Goal: Information Seeking & Learning: Learn about a topic

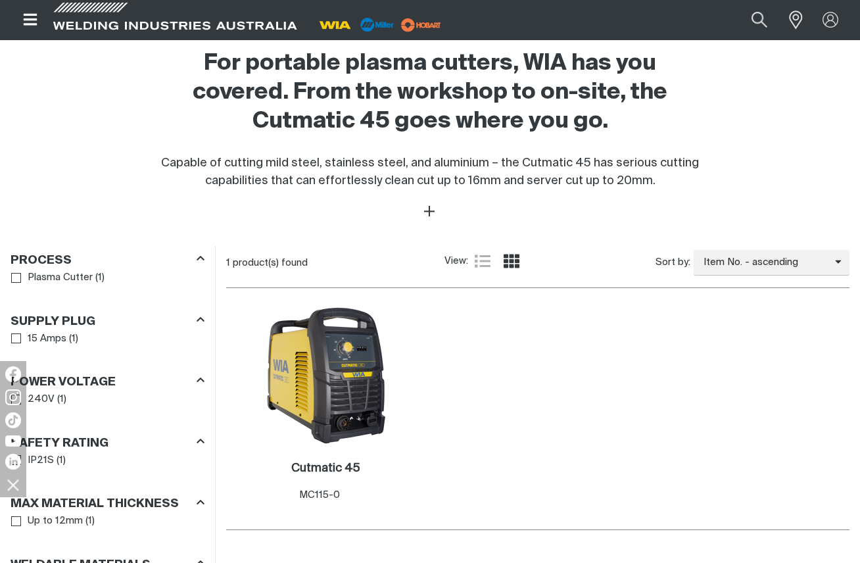
scroll to position [477, 0]
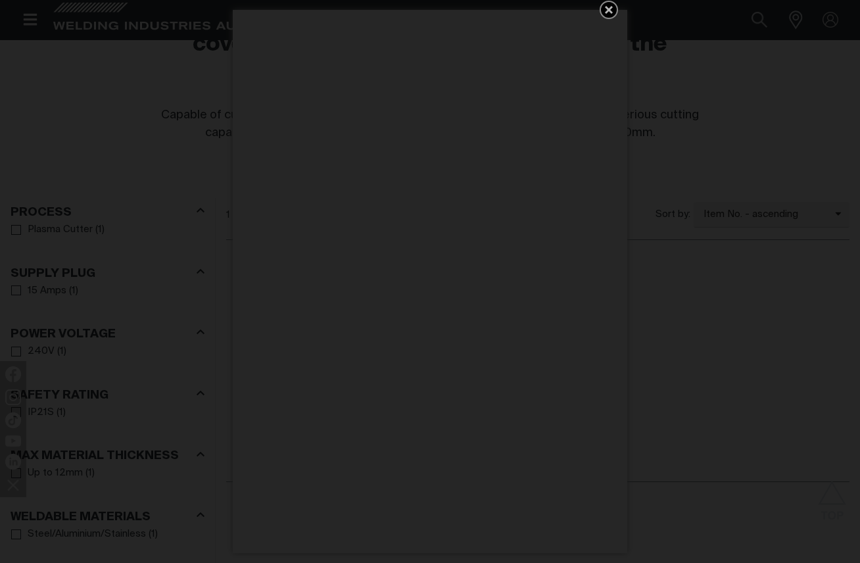
click at [608, 9] on icon "Get 5 WIA Welding Guides Free!" at bounding box center [609, 10] width 8 height 8
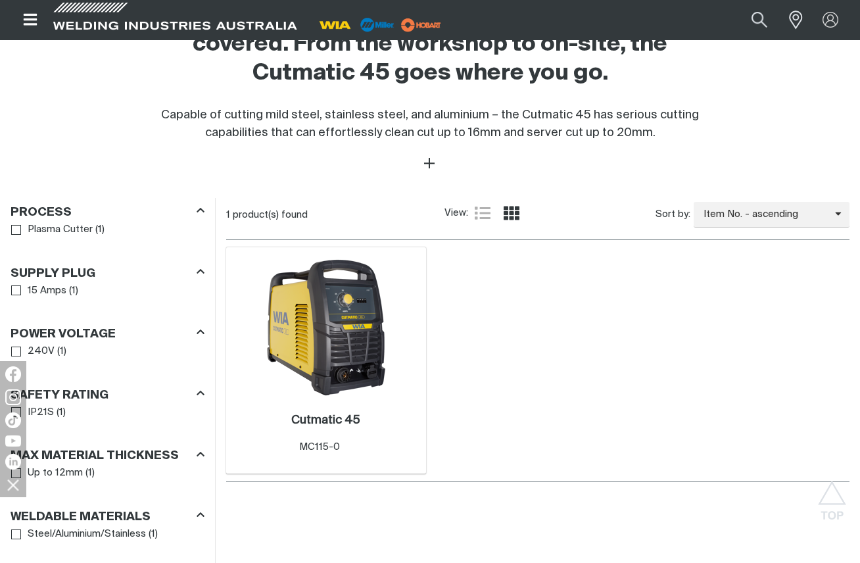
click at [350, 336] on img at bounding box center [326, 327] width 141 height 141
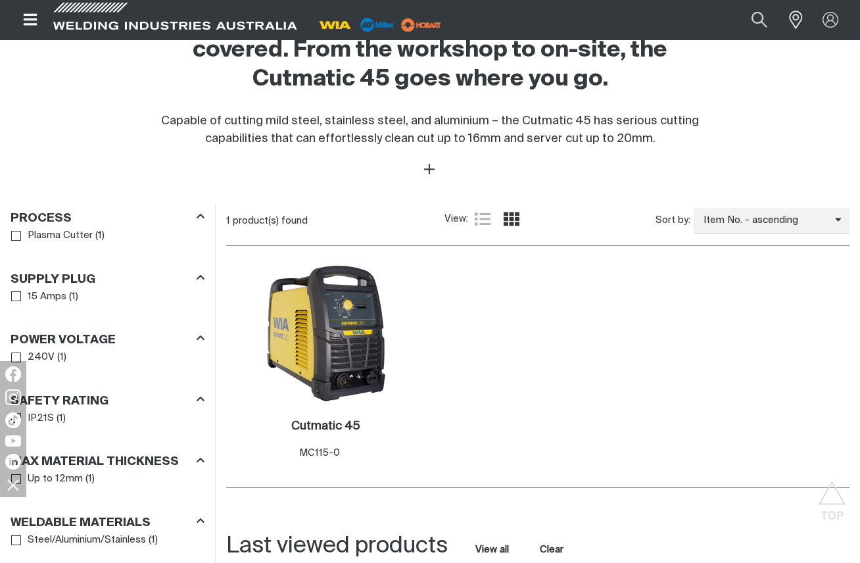
scroll to position [477, 0]
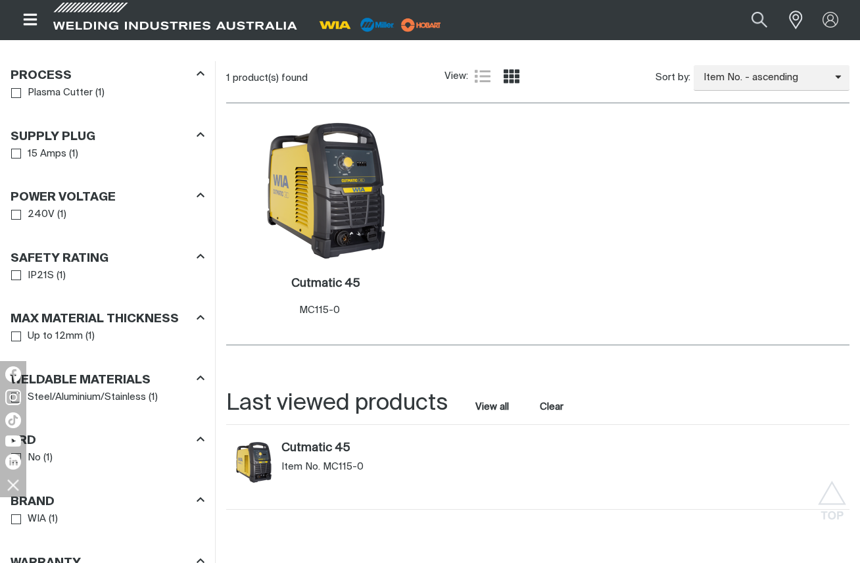
scroll to position [740, 0]
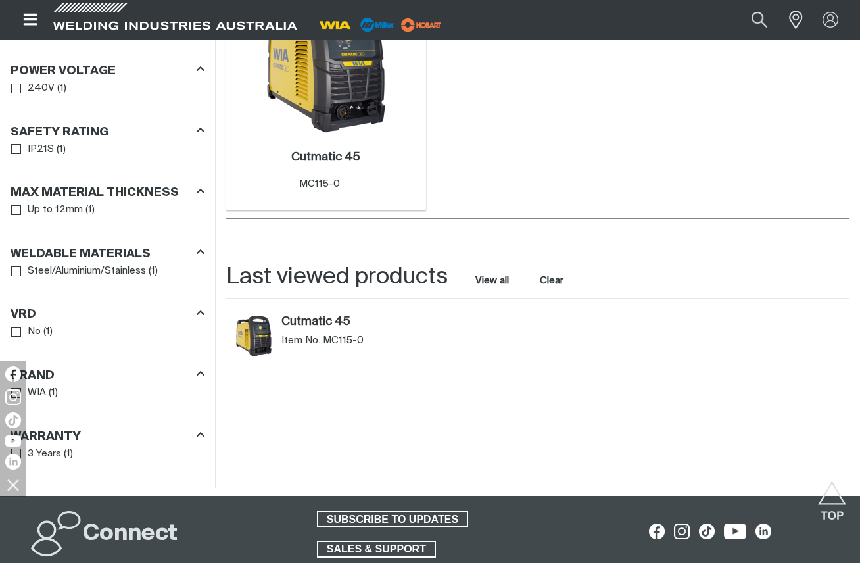
click at [313, 183] on span "MC115-0" at bounding box center [319, 184] width 41 height 10
copy div "MC115-0"
click at [697, 24] on div "Search When search results are available use up and down arrows to review and e…" at bounding box center [709, 19] width 279 height 39
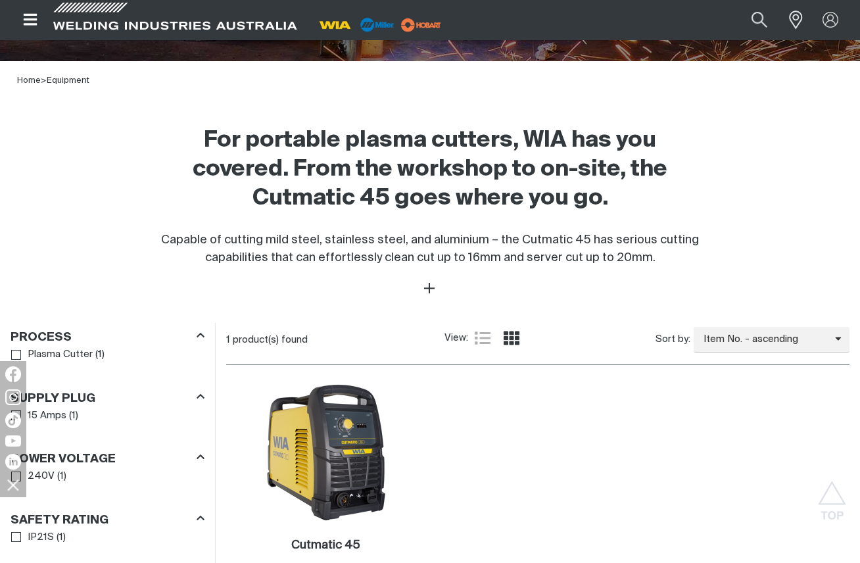
scroll to position [542, 0]
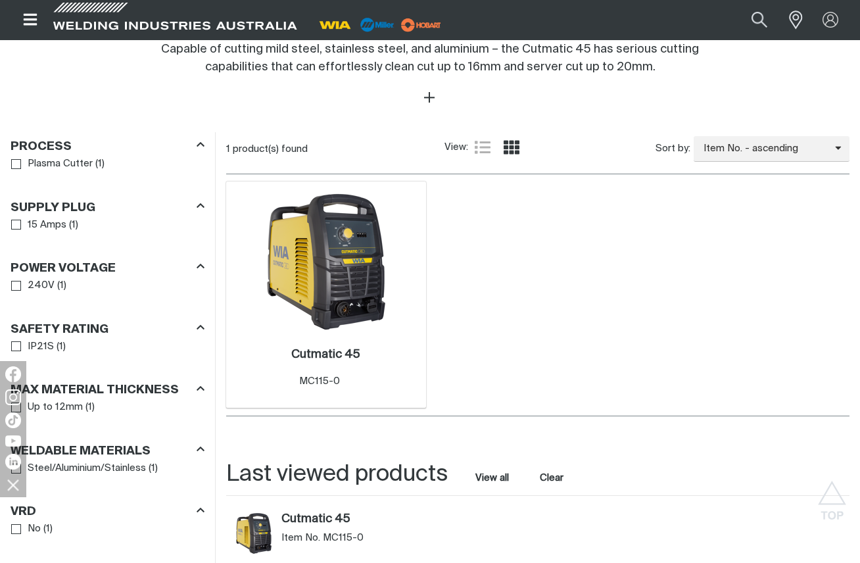
click at [348, 241] on img at bounding box center [326, 261] width 141 height 141
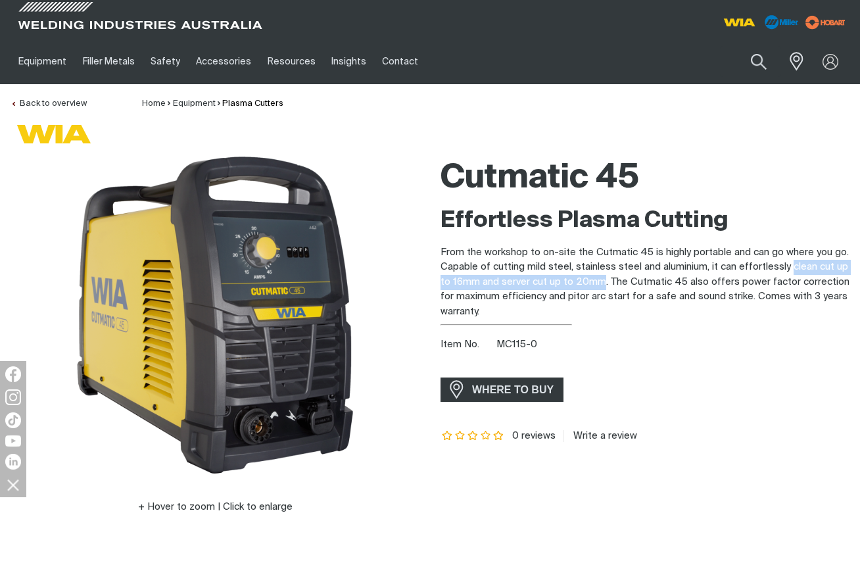
drag, startPoint x: 792, startPoint y: 266, endPoint x: 602, endPoint y: 278, distance: 190.4
click at [602, 278] on p "From the workshop to on-site the Cutmatic 45 is highly portable and can go wher…" at bounding box center [645, 282] width 409 height 74
copy p "clean cut up to 16mm and server cut up to 20mm"
click at [512, 343] on span "MC115-0" at bounding box center [516, 344] width 41 height 10
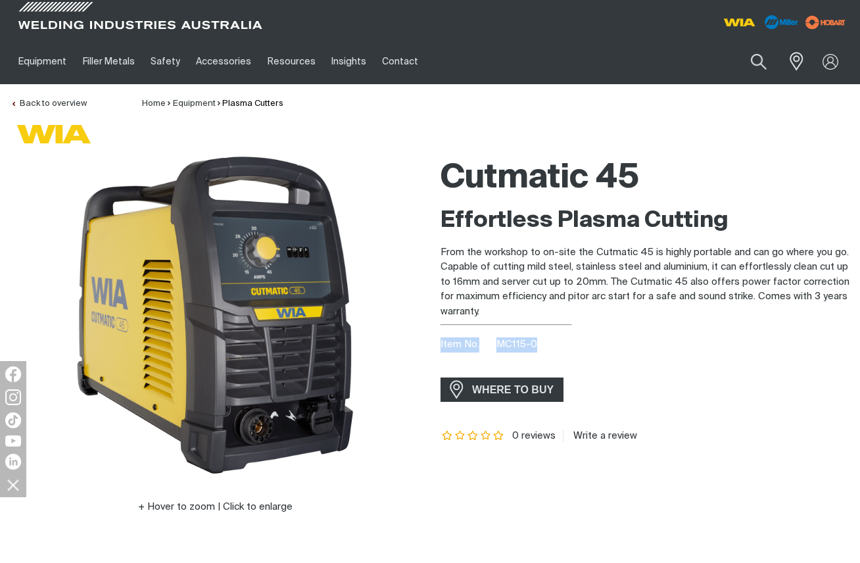
click at [512, 343] on span "MC115-0" at bounding box center [516, 344] width 41 height 10
